Goal: Navigation & Orientation: Find specific page/section

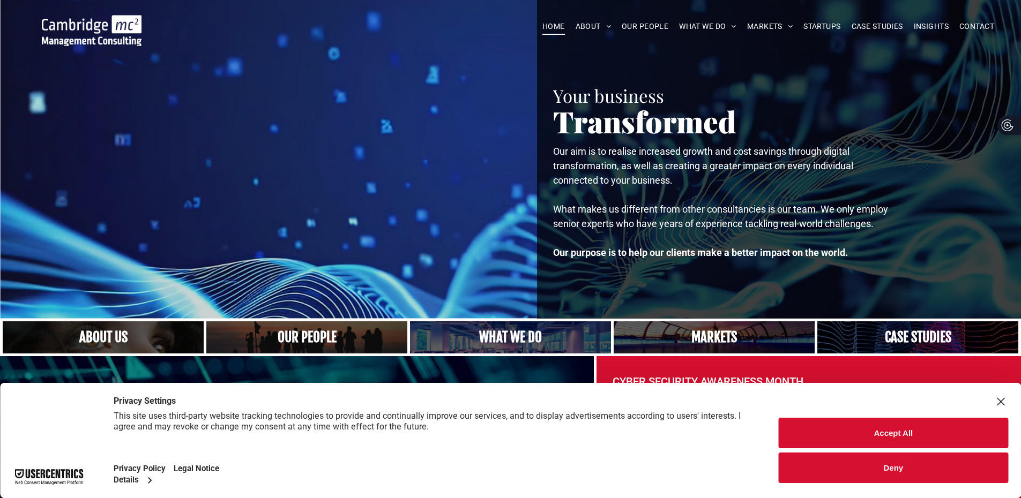
click at [851, 440] on button "Accept All" at bounding box center [892, 433] width 229 height 31
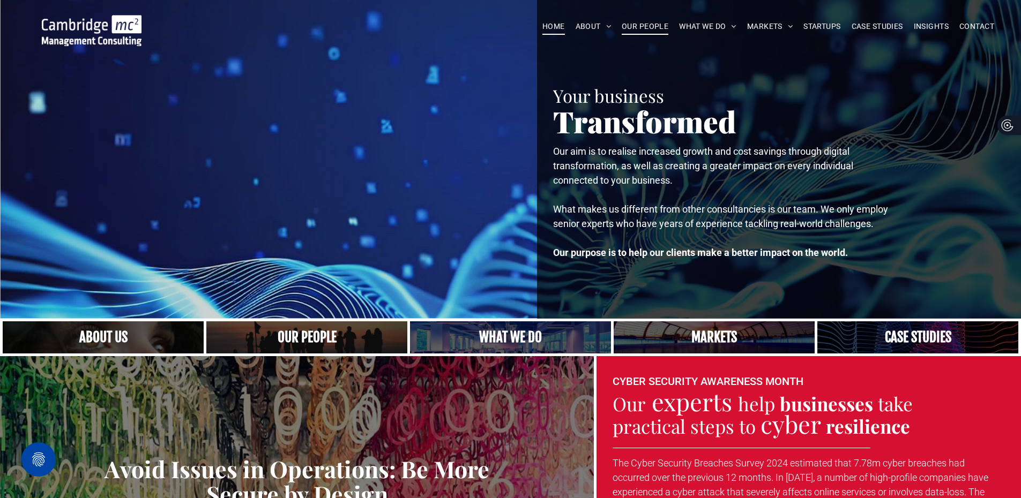
click at [646, 28] on span "OUR PEOPLE" at bounding box center [644, 26] width 47 height 17
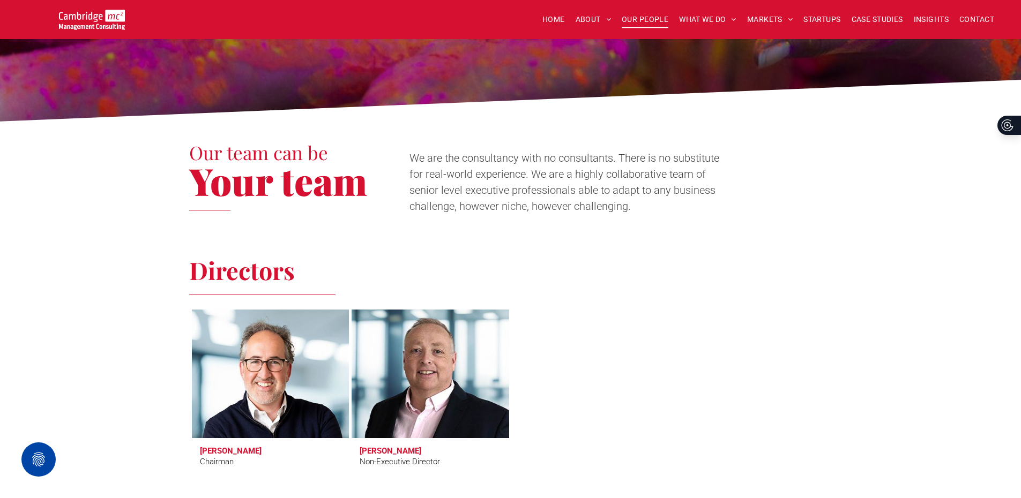
scroll to position [214, 0]
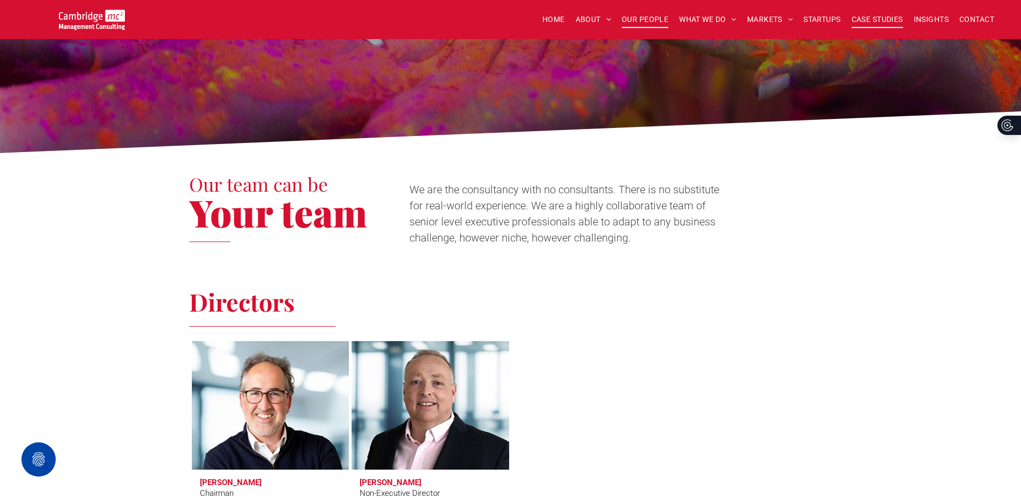
click at [873, 20] on span "CASE STUDIES" at bounding box center [876, 19] width 51 height 17
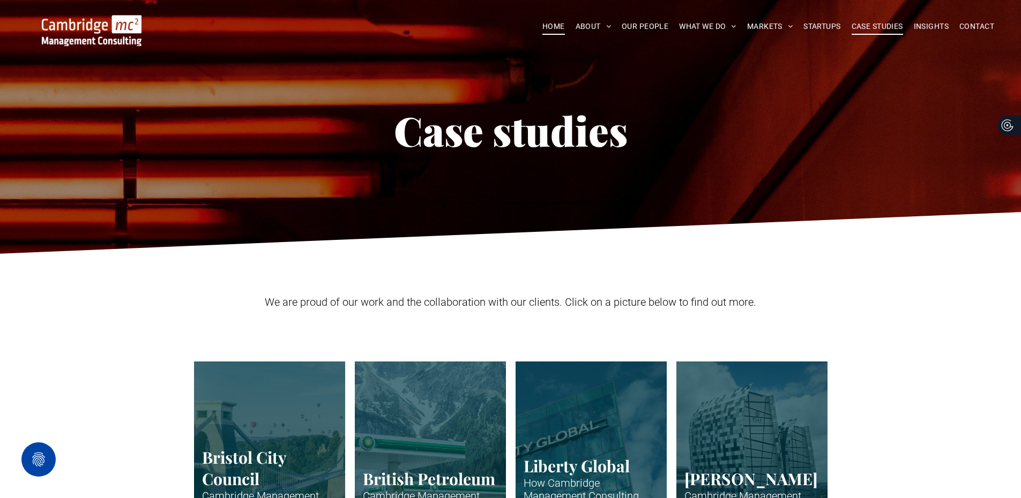
click at [551, 29] on span "HOME" at bounding box center [553, 26] width 22 height 17
